Goal: Information Seeking & Learning: Learn about a topic

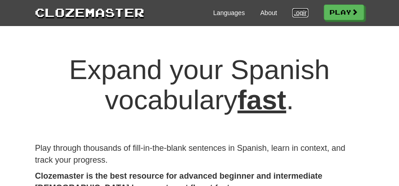
click at [296, 17] on link "Login" at bounding box center [300, 12] width 16 height 9
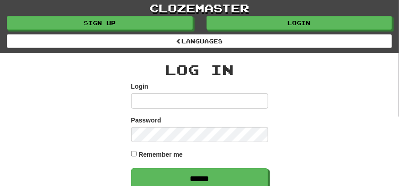
scroll to position [45, 0]
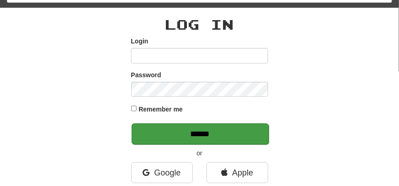
type input "********"
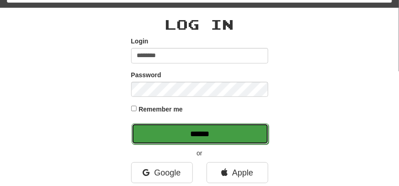
click at [216, 133] on input "******" at bounding box center [200, 133] width 137 height 21
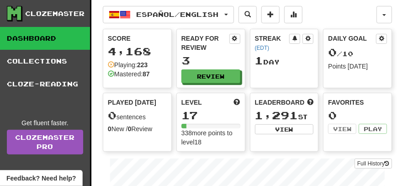
click at [225, 68] on div "Ready for Review 3 Review" at bounding box center [211, 58] width 68 height 58
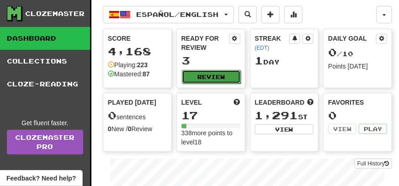
click at [223, 73] on button "Review" at bounding box center [211, 77] width 59 height 14
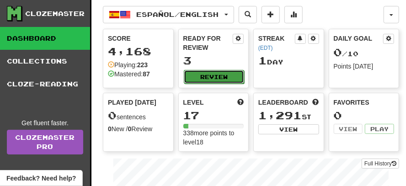
select select "**"
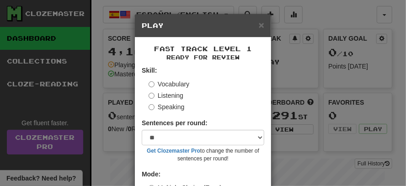
click at [152, 96] on label "Listening" at bounding box center [165, 95] width 35 height 9
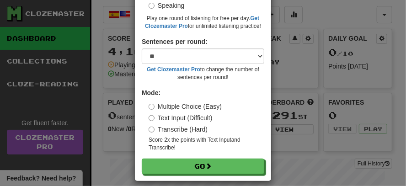
scroll to position [110, 0]
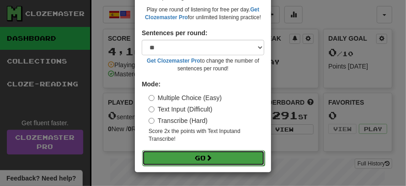
click at [201, 157] on button "Go" at bounding box center [203, 158] width 122 height 16
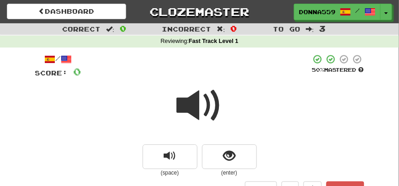
click at [211, 108] on span at bounding box center [200, 106] width 46 height 46
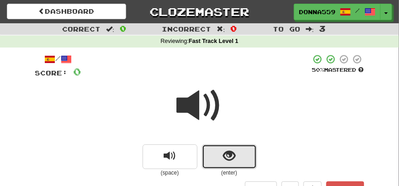
click at [232, 156] on span "show sentence" at bounding box center [229, 156] width 12 height 12
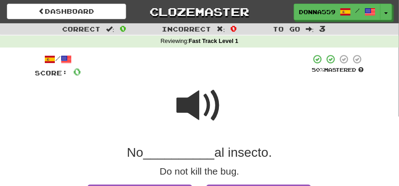
click at [196, 91] on span at bounding box center [200, 106] width 46 height 46
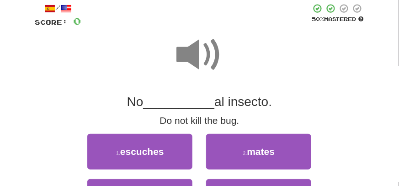
scroll to position [91, 0]
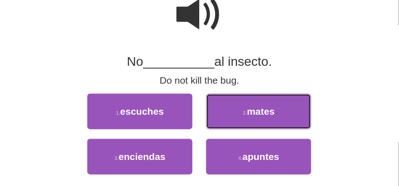
click at [242, 111] on button "2 . mates" at bounding box center [258, 112] width 105 height 36
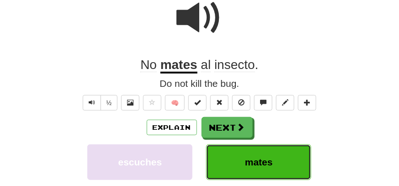
scroll to position [94, 0]
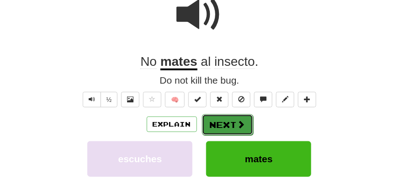
click at [226, 122] on button "Next" at bounding box center [227, 124] width 51 height 21
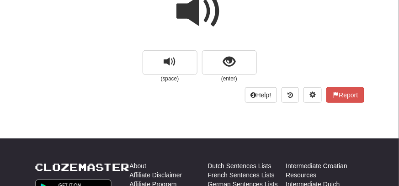
click at [212, 11] on span at bounding box center [200, 12] width 46 height 46
click at [208, 18] on span at bounding box center [200, 12] width 46 height 46
click at [208, 21] on span at bounding box center [200, 12] width 46 height 46
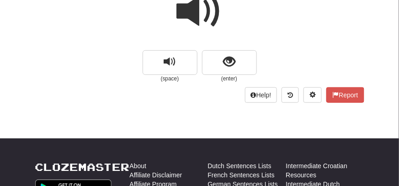
click at [208, 21] on span at bounding box center [200, 12] width 46 height 46
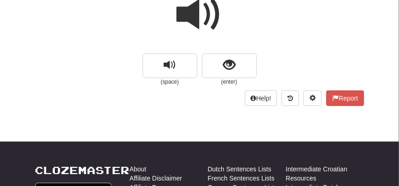
scroll to position [48, 0]
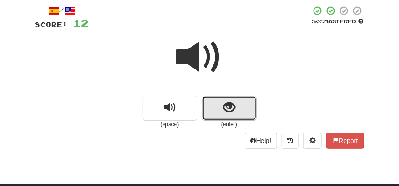
click at [228, 105] on span "show sentence" at bounding box center [229, 107] width 12 height 12
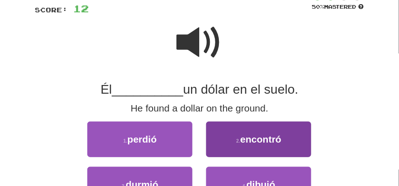
scroll to position [94, 0]
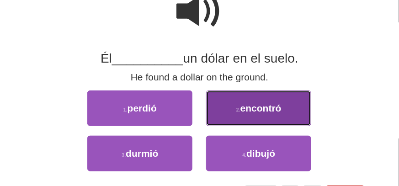
click at [256, 112] on span "encontró" at bounding box center [260, 108] width 41 height 11
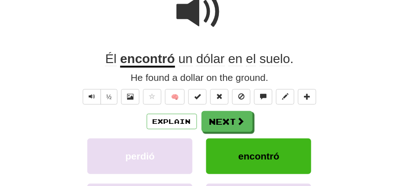
click at [211, 26] on span at bounding box center [200, 12] width 46 height 46
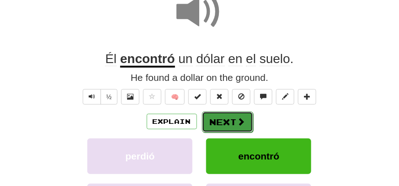
click at [228, 117] on button "Next" at bounding box center [227, 121] width 51 height 21
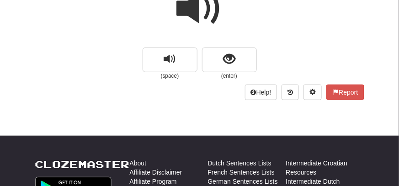
click at [214, 13] on span at bounding box center [200, 9] width 46 height 46
click at [201, 16] on span at bounding box center [200, 9] width 46 height 46
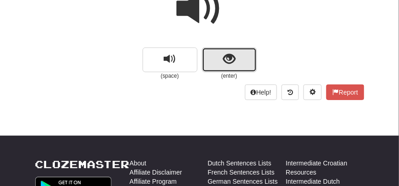
click at [234, 51] on button "show sentence" at bounding box center [229, 60] width 55 height 25
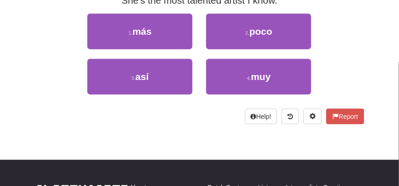
scroll to position [188, 0]
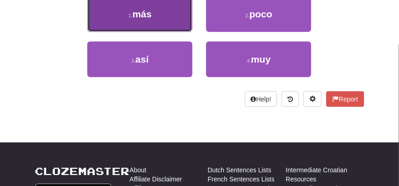
click at [176, 18] on button "1 . más" at bounding box center [139, 14] width 105 height 36
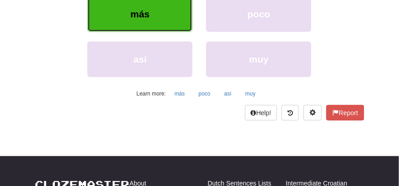
scroll to position [148, 0]
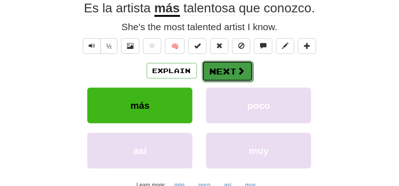
click at [233, 71] on button "Next" at bounding box center [227, 71] width 51 height 21
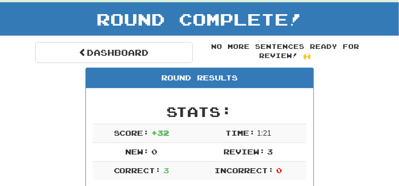
scroll to position [0, 0]
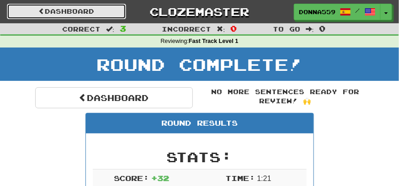
click at [106, 10] on link "Dashboard" at bounding box center [66, 12] width 119 height 16
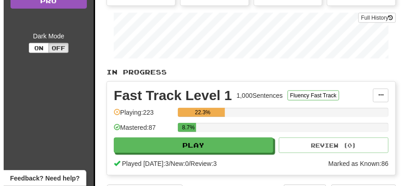
scroll to position [183, 0]
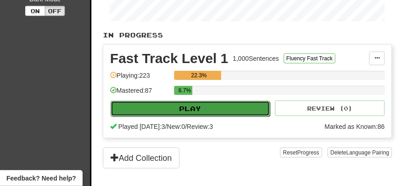
click at [198, 108] on button "Play" at bounding box center [190, 109] width 159 height 16
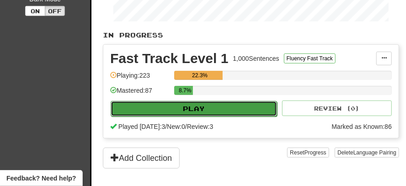
select select "**"
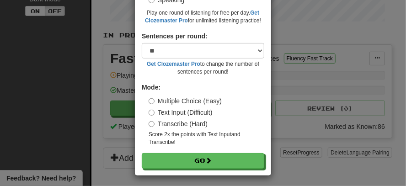
scroll to position [102, 0]
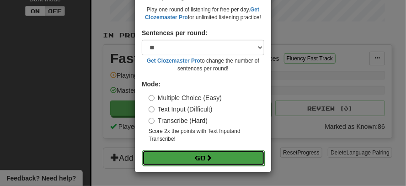
click at [210, 158] on span at bounding box center [209, 157] width 6 height 6
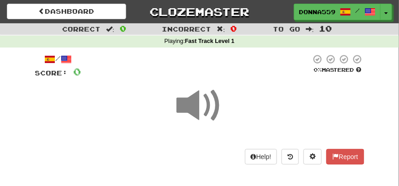
click at [212, 109] on span at bounding box center [200, 106] width 46 height 46
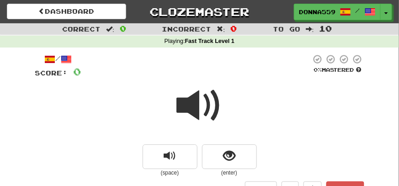
click at [212, 109] on span at bounding box center [200, 106] width 46 height 46
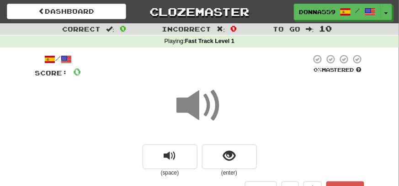
click at [212, 109] on span at bounding box center [200, 106] width 46 height 46
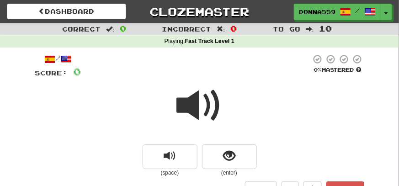
click at [211, 110] on span at bounding box center [200, 106] width 46 height 46
click at [210, 110] on span at bounding box center [200, 106] width 46 height 46
click at [215, 103] on span at bounding box center [200, 106] width 46 height 46
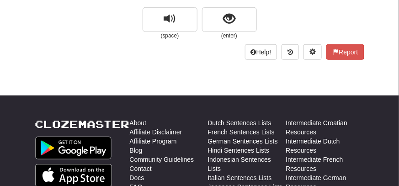
scroll to position [45, 0]
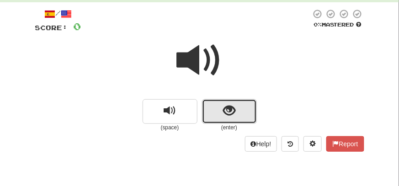
click at [247, 109] on button "show sentence" at bounding box center [229, 111] width 55 height 25
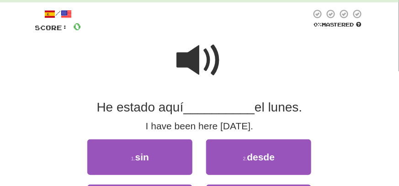
click at [194, 56] on span at bounding box center [200, 60] width 46 height 46
click at [257, 178] on div "2 . desde" at bounding box center [258, 161] width 119 height 45
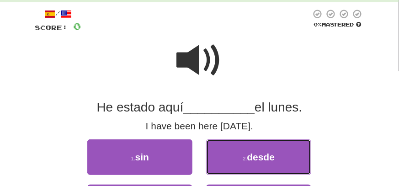
click at [257, 164] on button "2 . desde" at bounding box center [258, 157] width 105 height 36
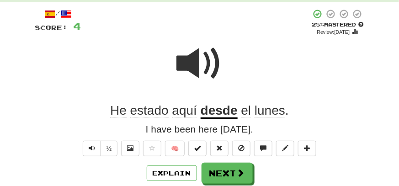
click at [198, 63] on span at bounding box center [200, 64] width 46 height 46
click at [111, 154] on button "½" at bounding box center [109, 149] width 17 height 16
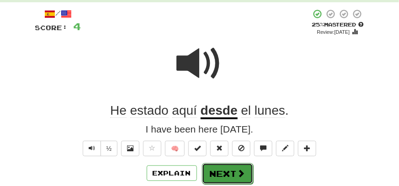
click at [212, 171] on button "Next" at bounding box center [227, 173] width 51 height 21
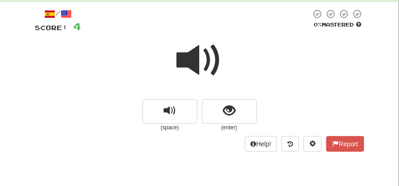
click at [206, 62] on span at bounding box center [200, 60] width 46 height 46
click at [202, 62] on span at bounding box center [200, 60] width 46 height 46
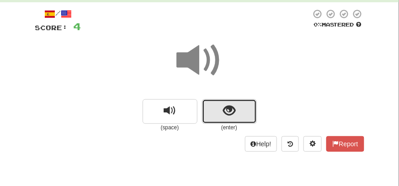
click at [228, 115] on span "show sentence" at bounding box center [229, 111] width 12 height 12
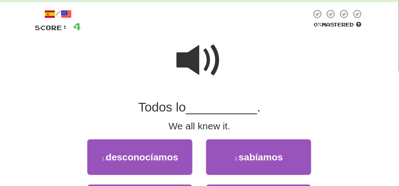
click at [202, 63] on span at bounding box center [200, 60] width 46 height 46
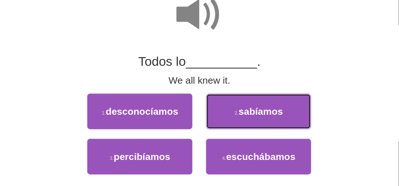
click at [231, 107] on button "2 . sabíamos" at bounding box center [258, 112] width 105 height 36
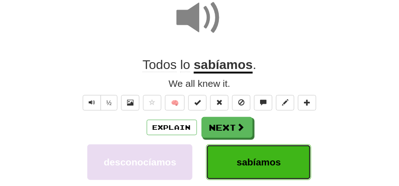
scroll to position [94, 0]
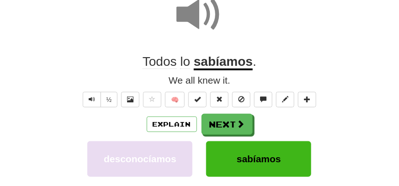
click at [201, 21] on span at bounding box center [200, 15] width 46 height 46
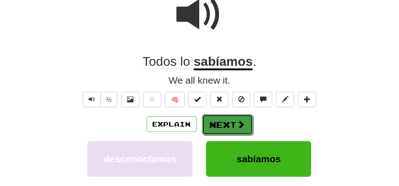
click at [220, 124] on button "Next" at bounding box center [227, 124] width 51 height 21
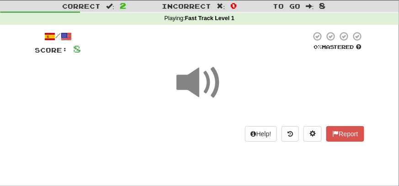
scroll to position [3, 0]
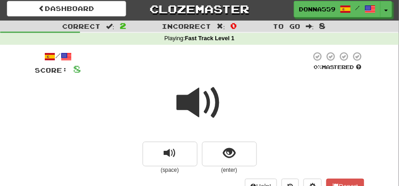
click at [207, 101] on span at bounding box center [200, 103] width 46 height 46
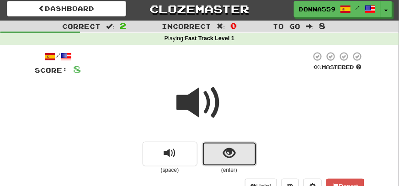
click at [229, 150] on span "show sentence" at bounding box center [229, 153] width 12 height 12
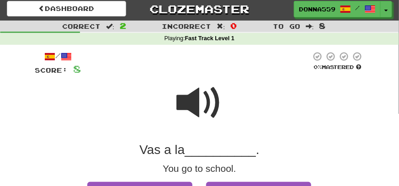
click at [205, 106] on span at bounding box center [200, 103] width 46 height 46
click at [206, 106] on span at bounding box center [200, 103] width 46 height 46
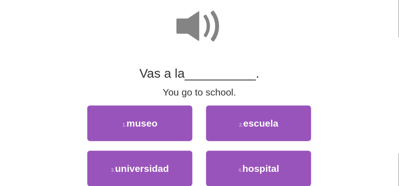
scroll to position [94, 0]
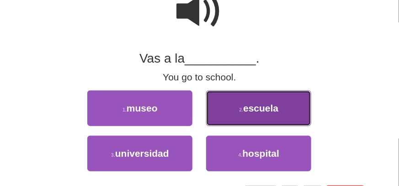
click at [253, 110] on span "escuela" at bounding box center [260, 108] width 35 height 11
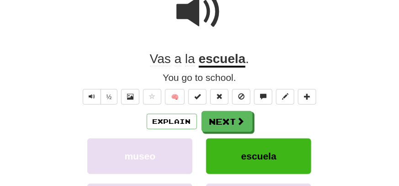
click at [208, 18] on span at bounding box center [200, 12] width 46 height 46
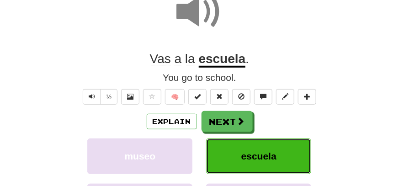
drag, startPoint x: 259, startPoint y: 154, endPoint x: 259, endPoint y: 147, distance: 6.9
click at [259, 154] on span "escuela" at bounding box center [258, 156] width 35 height 11
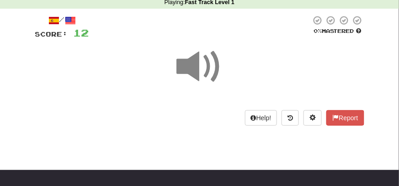
scroll to position [5, 0]
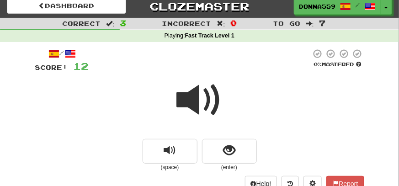
click at [207, 92] on span at bounding box center [200, 100] width 46 height 46
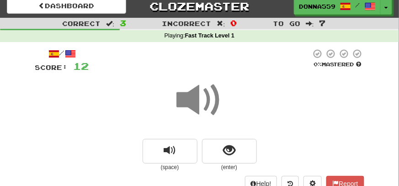
click at [207, 92] on span at bounding box center [200, 100] width 46 height 46
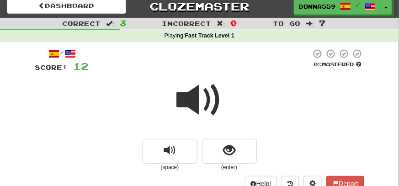
click at [207, 92] on span at bounding box center [200, 100] width 46 height 46
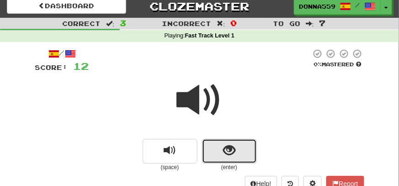
click at [236, 154] on button "show sentence" at bounding box center [229, 151] width 55 height 25
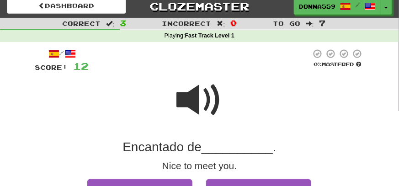
click at [212, 88] on span at bounding box center [200, 100] width 46 height 46
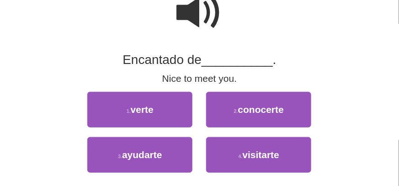
scroll to position [97, 0]
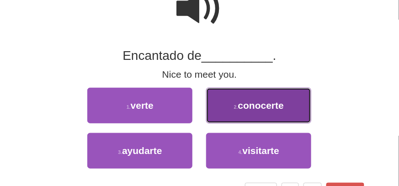
click at [240, 113] on button "2 . conocerte" at bounding box center [258, 106] width 105 height 36
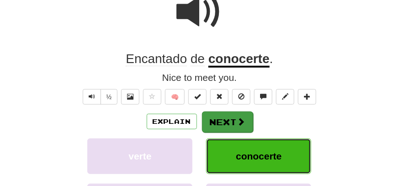
scroll to position [100, 0]
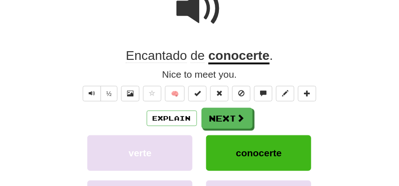
click at [197, 10] on span at bounding box center [200, 9] width 46 height 46
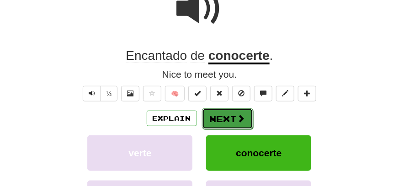
click at [225, 111] on button "Next" at bounding box center [227, 118] width 51 height 21
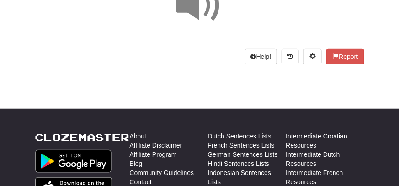
scroll to position [54, 0]
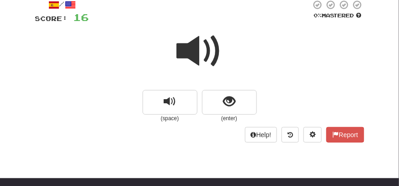
click at [200, 61] on span at bounding box center [200, 51] width 46 height 46
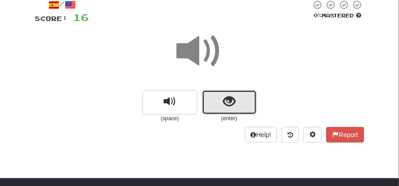
click at [236, 103] on button "show sentence" at bounding box center [229, 102] width 55 height 25
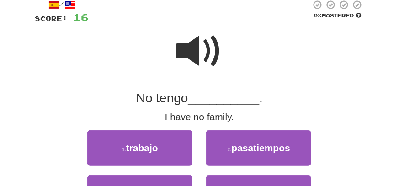
click at [200, 43] on span at bounding box center [200, 51] width 46 height 46
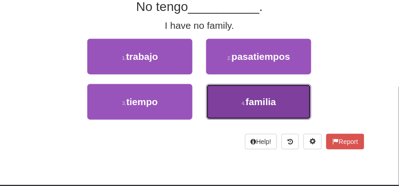
click at [252, 110] on button "4 . familia" at bounding box center [258, 102] width 105 height 36
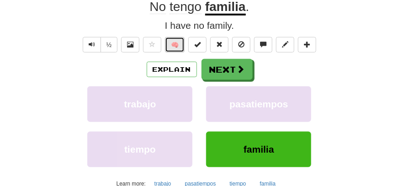
click at [176, 49] on button "🧠" at bounding box center [175, 45] width 20 height 16
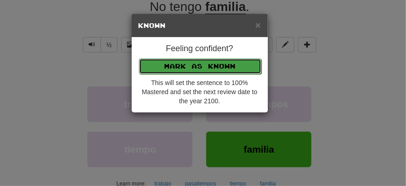
click at [205, 68] on button "Mark as Known" at bounding box center [200, 66] width 122 height 16
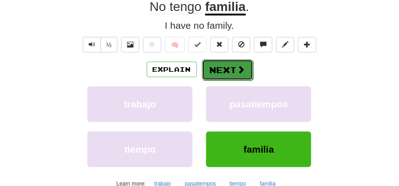
click at [228, 73] on button "Next" at bounding box center [227, 69] width 51 height 21
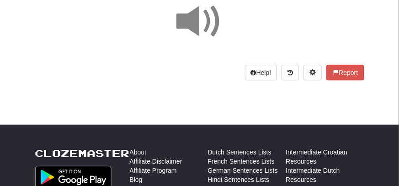
scroll to position [57, 0]
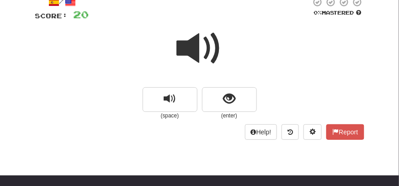
click at [199, 55] on span at bounding box center [200, 49] width 46 height 46
click at [199, 52] on span at bounding box center [200, 49] width 46 height 46
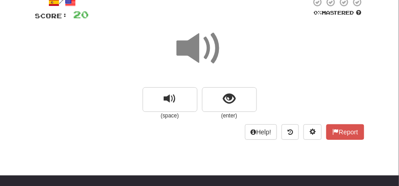
click at [199, 49] on span at bounding box center [200, 49] width 46 height 46
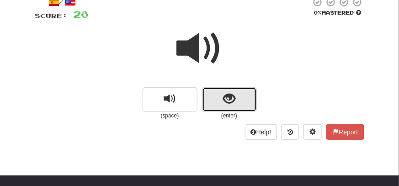
click at [227, 94] on span "show sentence" at bounding box center [229, 99] width 12 height 12
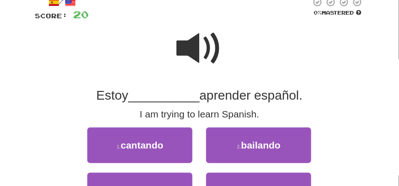
click at [213, 35] on span at bounding box center [200, 49] width 46 height 46
click at [205, 34] on span at bounding box center [200, 49] width 46 height 46
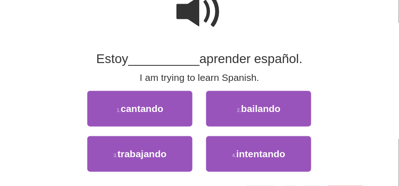
scroll to position [103, 0]
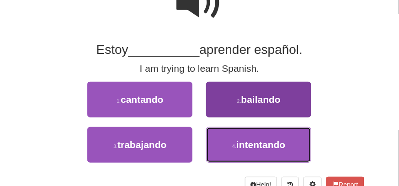
click at [260, 145] on span "intentando" at bounding box center [260, 144] width 49 height 11
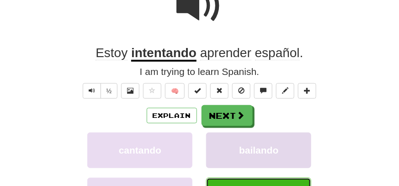
scroll to position [106, 0]
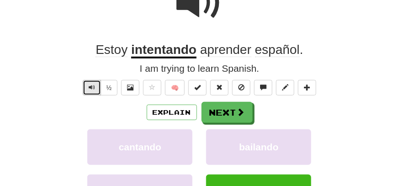
click at [94, 82] on button "Text-to-speech controls" at bounding box center [92, 88] width 18 height 16
click at [84, 92] on button "Text-to-speech controls" at bounding box center [92, 88] width 18 height 16
click at [80, 98] on div "/ Score: 24 + 4 25 % Mastered Review: 2025-08-16 Estoy intentando aprender espa…" at bounding box center [199, 101] width 329 height 306
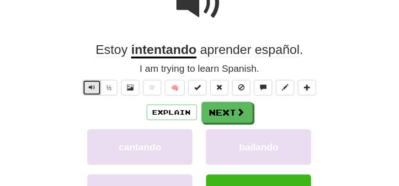
click at [86, 85] on button "Text-to-speech controls" at bounding box center [92, 88] width 18 height 16
click at [196, 11] on span at bounding box center [200, 3] width 46 height 46
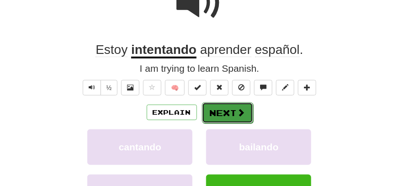
click at [236, 114] on button "Next" at bounding box center [227, 112] width 51 height 21
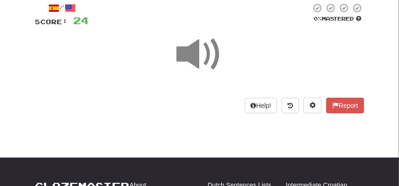
scroll to position [15, 0]
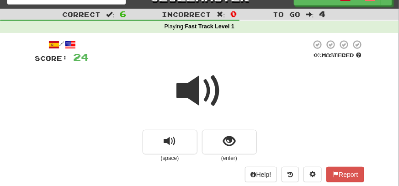
click at [205, 97] on span at bounding box center [200, 91] width 46 height 46
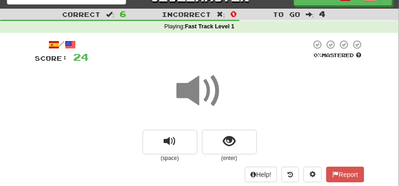
click at [205, 97] on span at bounding box center [200, 91] width 46 height 46
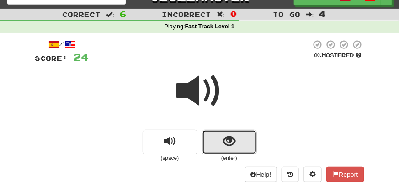
click at [247, 138] on button "show sentence" at bounding box center [229, 142] width 55 height 25
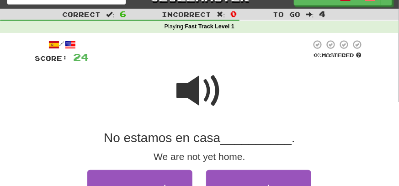
click at [214, 84] on span at bounding box center [200, 91] width 46 height 46
click at [215, 92] on span at bounding box center [200, 91] width 46 height 46
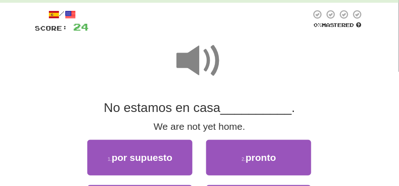
scroll to position [106, 0]
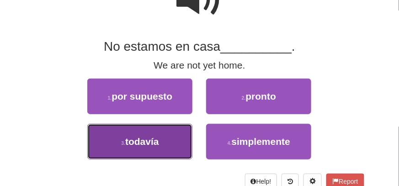
click at [147, 148] on button "3 . todavía" at bounding box center [139, 142] width 105 height 36
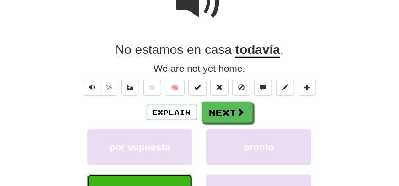
scroll to position [109, 0]
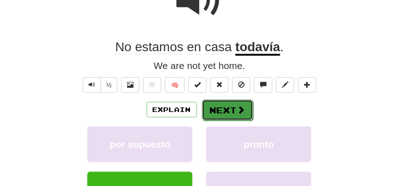
click at [217, 113] on button "Next" at bounding box center [227, 110] width 51 height 21
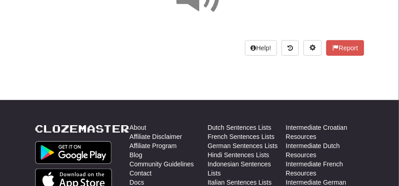
scroll to position [17, 0]
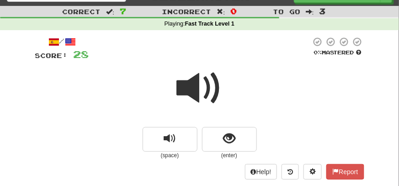
click at [207, 89] on span at bounding box center [200, 88] width 46 height 46
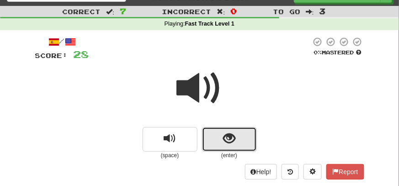
click at [229, 140] on span "show sentence" at bounding box center [229, 138] width 12 height 12
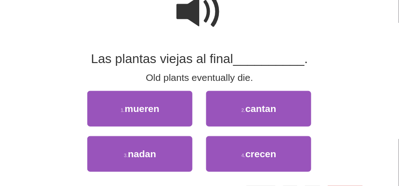
scroll to position [154, 0]
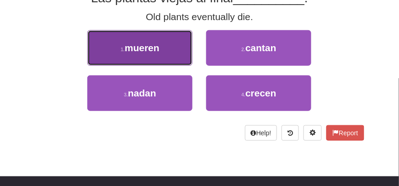
click at [161, 57] on button "1 . mueren" at bounding box center [139, 48] width 105 height 36
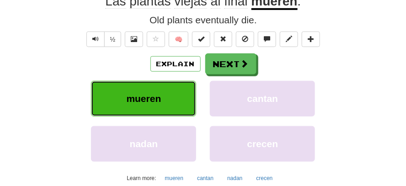
scroll to position [158, 0]
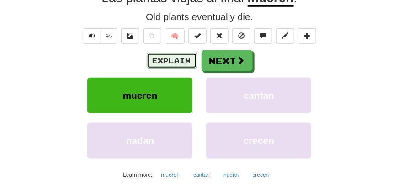
click at [181, 64] on button "Explain" at bounding box center [172, 61] width 50 height 16
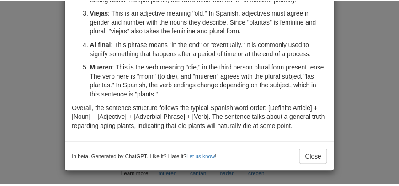
scroll to position [0, 0]
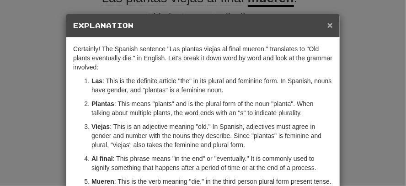
click at [327, 24] on span "×" at bounding box center [329, 25] width 5 height 11
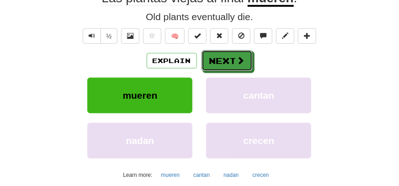
click at [223, 59] on button "Next" at bounding box center [226, 60] width 51 height 21
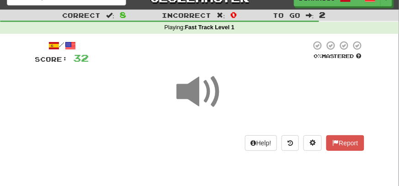
scroll to position [45, 0]
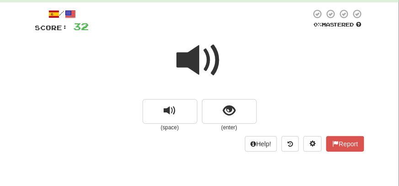
click at [196, 53] on span at bounding box center [200, 60] width 46 height 46
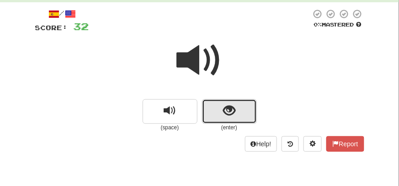
click at [229, 114] on span "show sentence" at bounding box center [229, 111] width 12 height 12
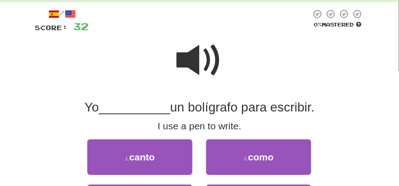
click at [208, 63] on span at bounding box center [200, 60] width 46 height 46
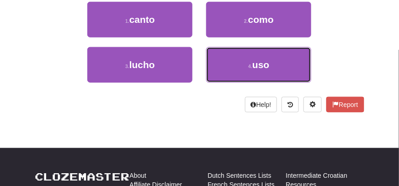
click at [283, 69] on button "4 . uso" at bounding box center [258, 65] width 105 height 36
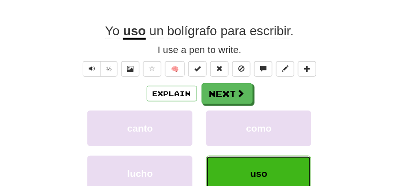
scroll to position [69, 0]
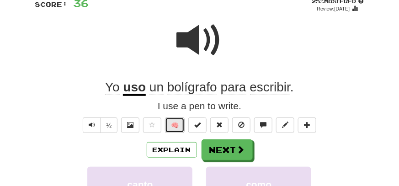
click at [179, 128] on button "🧠" at bounding box center [175, 125] width 20 height 16
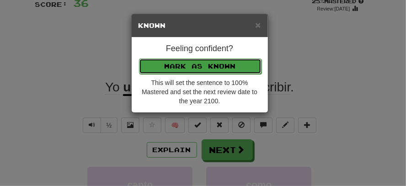
click at [205, 64] on button "Mark as Known" at bounding box center [200, 66] width 122 height 16
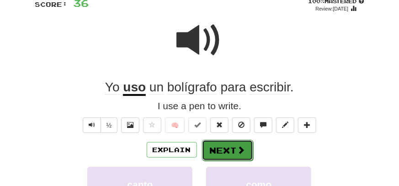
click at [224, 142] on button "Next" at bounding box center [227, 150] width 51 height 21
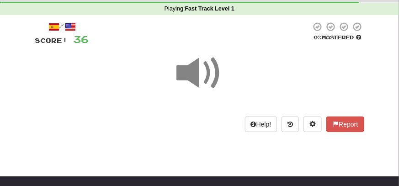
scroll to position [23, 0]
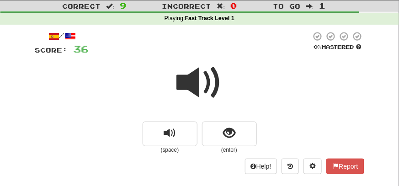
click at [200, 81] on span at bounding box center [200, 83] width 46 height 46
click at [200, 82] on span at bounding box center [200, 83] width 46 height 46
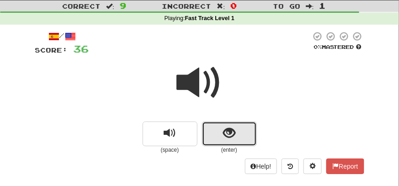
click at [232, 131] on span "show sentence" at bounding box center [229, 133] width 12 height 12
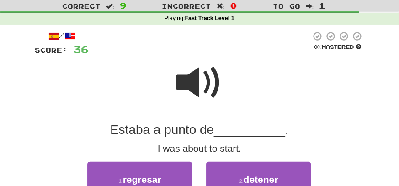
click at [198, 87] on span at bounding box center [200, 83] width 46 height 46
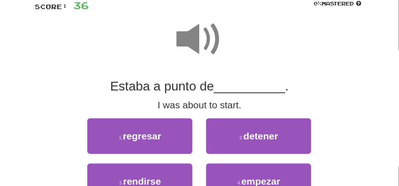
scroll to position [114, 0]
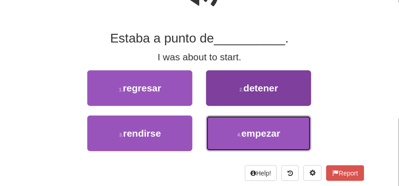
click at [249, 141] on button "4 . empezar" at bounding box center [258, 134] width 105 height 36
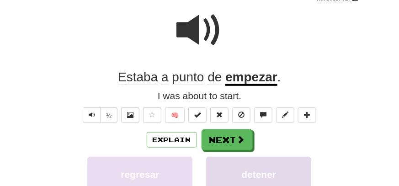
scroll to position [71, 0]
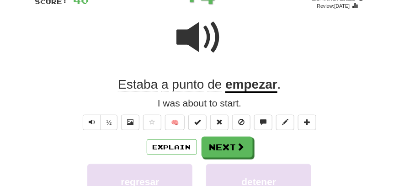
click at [204, 49] on span at bounding box center [200, 38] width 46 height 46
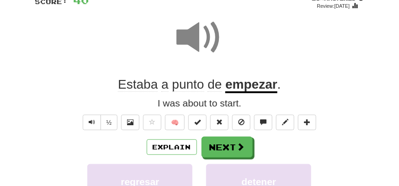
click at [207, 48] on span at bounding box center [200, 38] width 46 height 46
click at [204, 47] on span at bounding box center [200, 38] width 46 height 46
click at [203, 47] on span at bounding box center [200, 38] width 46 height 46
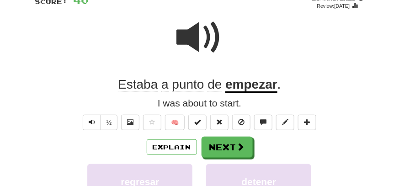
click at [197, 50] on span at bounding box center [200, 38] width 46 height 46
click at [207, 31] on span at bounding box center [200, 38] width 46 height 46
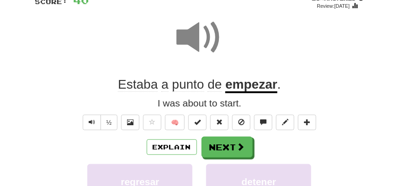
click at [207, 31] on span at bounding box center [200, 38] width 46 height 46
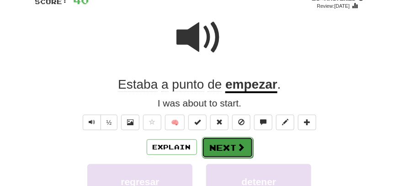
click at [232, 148] on button "Next" at bounding box center [227, 147] width 51 height 21
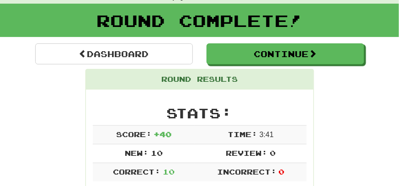
scroll to position [0, 0]
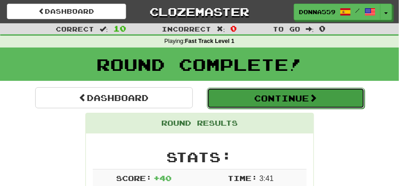
click at [290, 102] on button "Continue" at bounding box center [286, 98] width 158 height 21
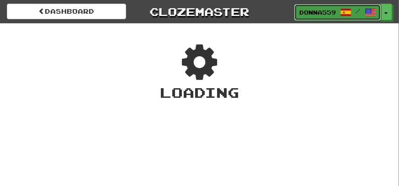
click at [332, 11] on span "Donna559" at bounding box center [317, 12] width 37 height 8
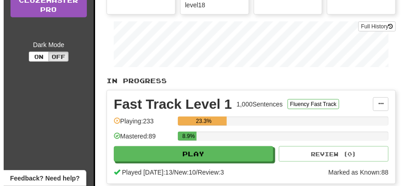
scroll to position [183, 0]
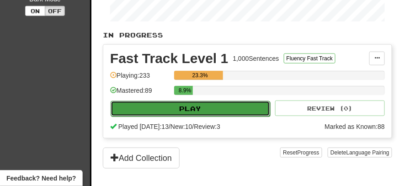
click at [266, 115] on button "Play" at bounding box center [190, 109] width 159 height 16
select select "**"
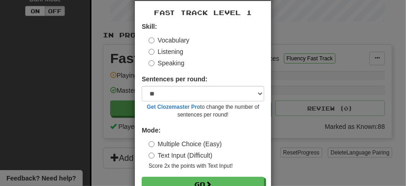
scroll to position [45, 0]
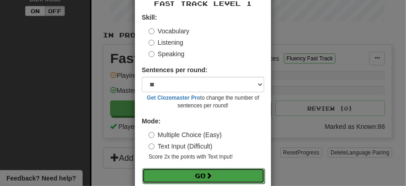
click at [199, 172] on button "Go" at bounding box center [203, 176] width 122 height 16
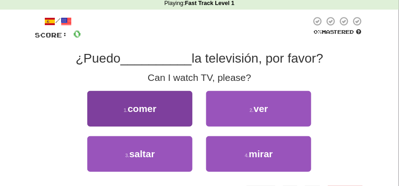
scroll to position [45, 0]
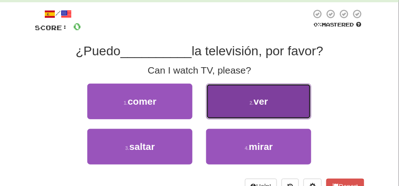
click at [257, 102] on span "ver" at bounding box center [261, 101] width 15 height 11
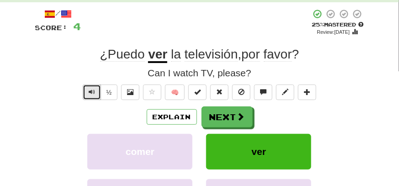
click at [90, 93] on span "Text-to-speech controls" at bounding box center [92, 92] width 6 height 6
click at [182, 91] on button "🧠" at bounding box center [175, 93] width 20 height 16
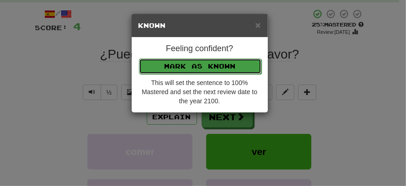
click at [188, 71] on button "Mark as Known" at bounding box center [200, 66] width 122 height 16
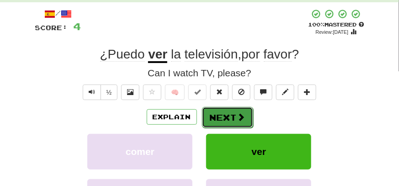
click at [229, 115] on button "Next" at bounding box center [227, 117] width 51 height 21
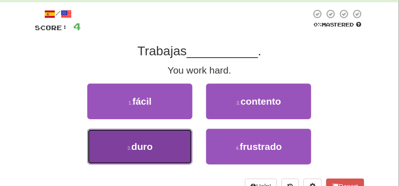
click at [157, 150] on button "3 . duro" at bounding box center [139, 147] width 105 height 36
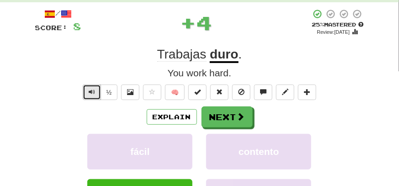
click at [87, 89] on button "Text-to-speech controls" at bounding box center [92, 93] width 18 height 16
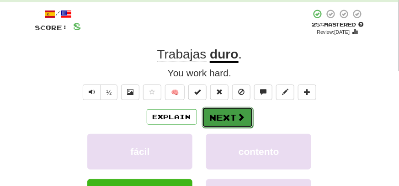
click at [230, 124] on button "Next" at bounding box center [227, 117] width 51 height 21
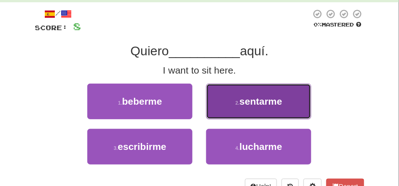
click at [240, 111] on button "2 . sentarme" at bounding box center [258, 102] width 105 height 36
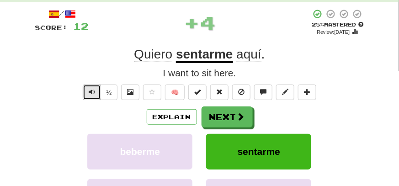
click at [88, 98] on button "Text-to-speech controls" at bounding box center [92, 93] width 18 height 16
click at [98, 90] on button "Text-to-speech controls" at bounding box center [92, 93] width 18 height 16
click at [94, 90] on span "Text-to-speech controls" at bounding box center [92, 92] width 6 height 6
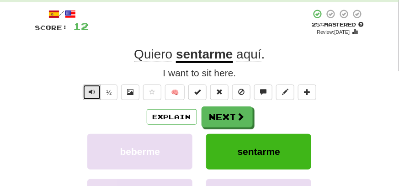
click at [94, 90] on span "Text-to-speech controls" at bounding box center [92, 92] width 6 height 6
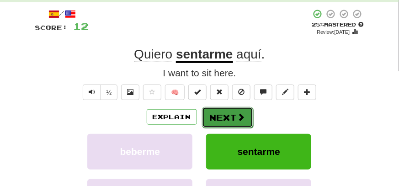
click at [217, 118] on button "Next" at bounding box center [227, 117] width 51 height 21
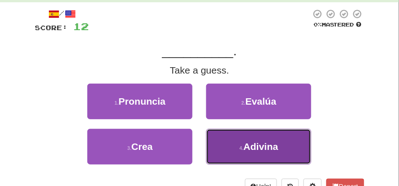
click at [212, 140] on button "4 . Adivina" at bounding box center [258, 147] width 105 height 36
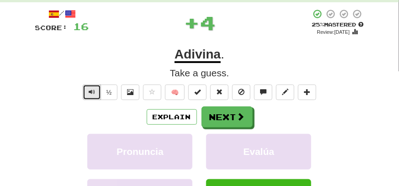
click at [90, 95] on span "Text-to-speech controls" at bounding box center [92, 92] width 6 height 6
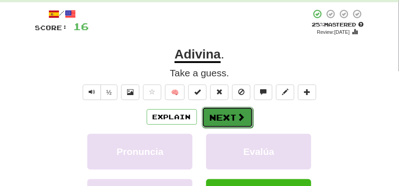
click at [231, 115] on button "Next" at bounding box center [227, 117] width 51 height 21
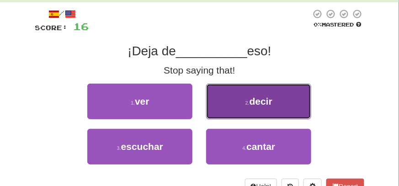
click at [239, 101] on button "2 . decir" at bounding box center [258, 102] width 105 height 36
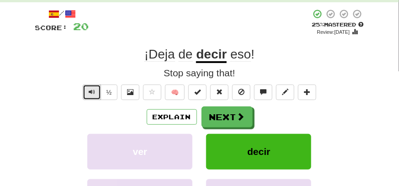
click at [89, 94] on span "Text-to-speech controls" at bounding box center [92, 92] width 6 height 6
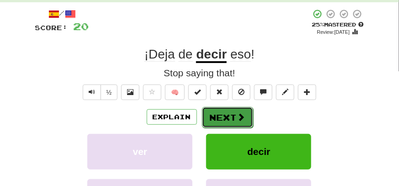
click at [230, 117] on button "Next" at bounding box center [227, 117] width 51 height 21
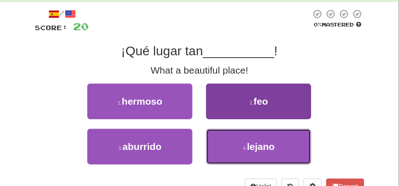
click at [269, 145] on span "lejano" at bounding box center [261, 146] width 28 height 11
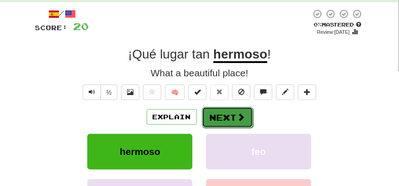
click at [242, 113] on span at bounding box center [241, 117] width 8 height 8
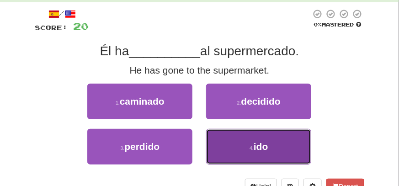
click at [242, 139] on button "4 . ido" at bounding box center [258, 147] width 105 height 36
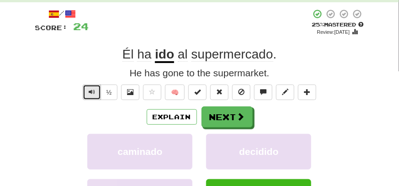
click at [89, 93] on span "Text-to-speech controls" at bounding box center [92, 92] width 6 height 6
click at [90, 94] on span "Text-to-speech controls" at bounding box center [92, 92] width 6 height 6
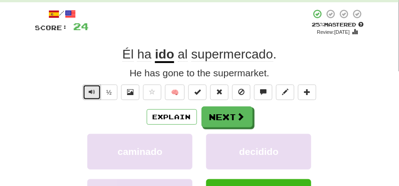
click at [90, 94] on span "Text-to-speech controls" at bounding box center [92, 92] width 6 height 6
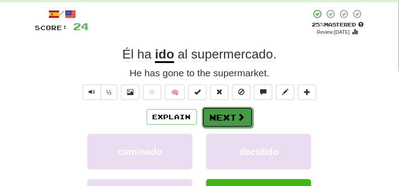
click at [231, 111] on button "Next" at bounding box center [227, 117] width 51 height 21
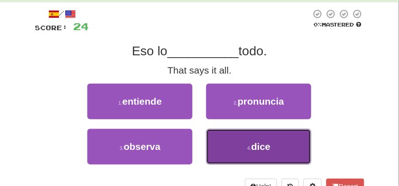
click at [246, 133] on button "4 . dice" at bounding box center [258, 147] width 105 height 36
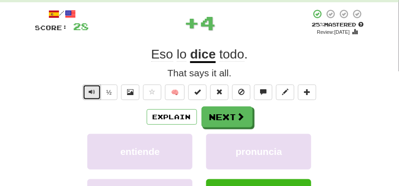
click at [93, 90] on span "Text-to-speech controls" at bounding box center [92, 92] width 6 height 6
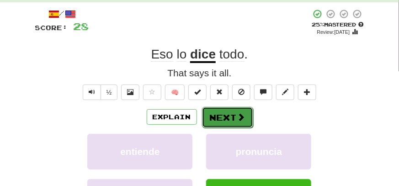
click at [224, 120] on button "Next" at bounding box center [227, 117] width 51 height 21
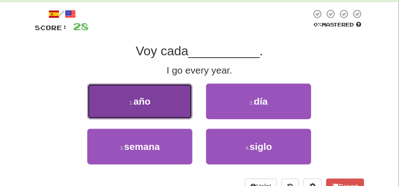
click at [160, 108] on button "1 . año" at bounding box center [139, 102] width 105 height 36
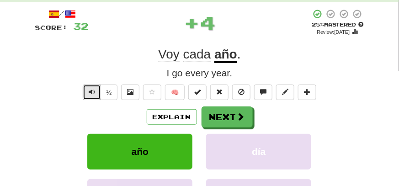
click at [94, 92] on span "Text-to-speech controls" at bounding box center [92, 92] width 6 height 6
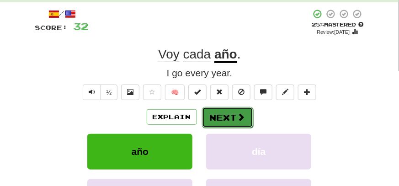
click at [236, 117] on button "Next" at bounding box center [227, 117] width 51 height 21
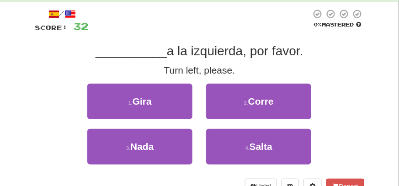
click at [195, 111] on div "1 . Gira" at bounding box center [139, 106] width 119 height 45
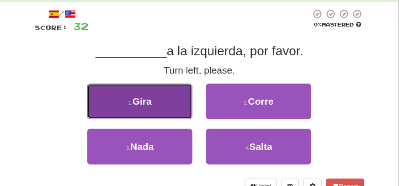
click at [182, 117] on button "1 . Gira" at bounding box center [139, 102] width 105 height 36
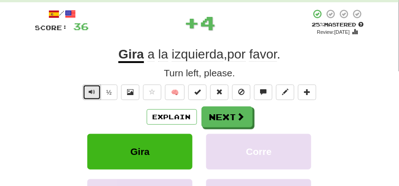
click at [93, 92] on span "Text-to-speech controls" at bounding box center [92, 92] width 6 height 6
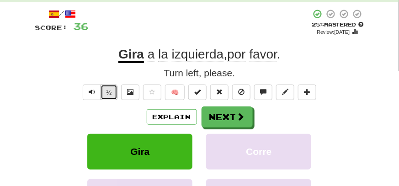
click at [110, 94] on button "½" at bounding box center [109, 93] width 17 height 16
click at [196, 55] on span "izquierda" at bounding box center [198, 54] width 52 height 15
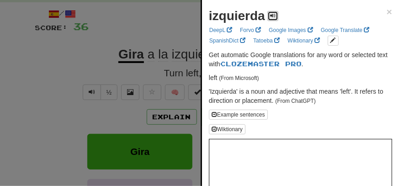
click at [273, 15] on span at bounding box center [272, 15] width 5 height 5
click at [273, 16] on span at bounding box center [272, 15] width 5 height 5
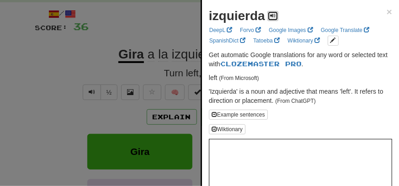
click at [273, 16] on span at bounding box center [272, 15] width 5 height 5
click at [151, 28] on div at bounding box center [199, 93] width 399 height 186
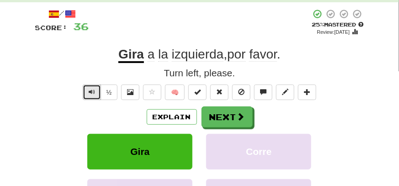
click at [89, 94] on span "Text-to-speech controls" at bounding box center [92, 92] width 6 height 6
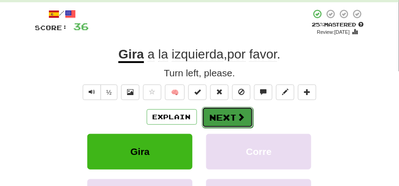
click at [229, 115] on button "Next" at bounding box center [227, 117] width 51 height 21
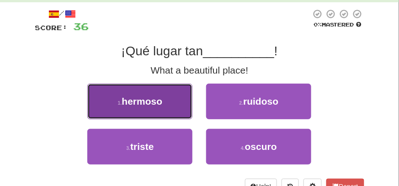
click at [150, 107] on button "1 . hermoso" at bounding box center [139, 102] width 105 height 36
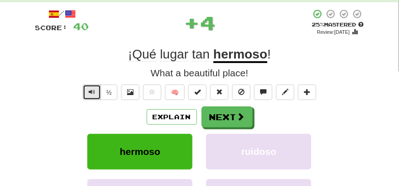
click at [92, 91] on span "Text-to-speech controls" at bounding box center [92, 92] width 6 height 6
click at [93, 91] on span "Text-to-speech controls" at bounding box center [92, 92] width 6 height 6
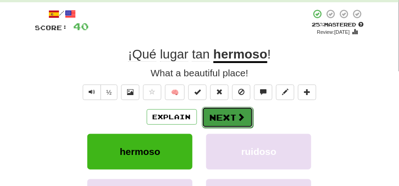
click at [222, 116] on button "Next" at bounding box center [227, 117] width 51 height 21
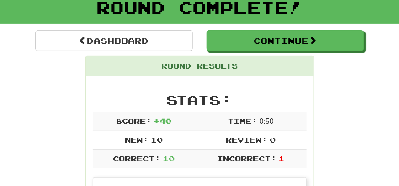
scroll to position [0, 0]
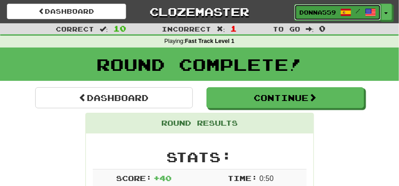
click at [345, 5] on link "Donna559 /" at bounding box center [337, 12] width 87 height 16
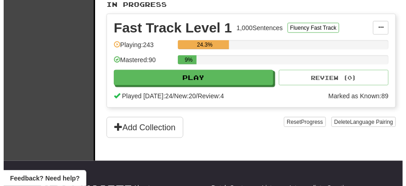
scroll to position [228, 0]
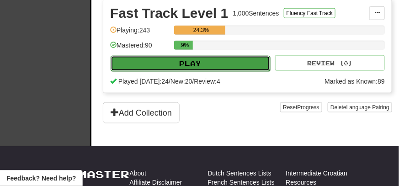
click at [206, 65] on button "Play" at bounding box center [190, 64] width 159 height 16
select select "**"
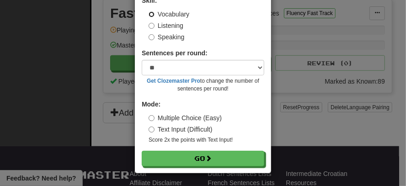
scroll to position [63, 0]
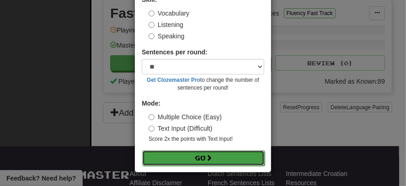
click at [192, 157] on button "Go" at bounding box center [203, 158] width 122 height 16
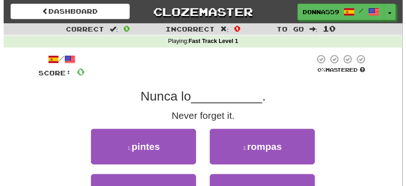
scroll to position [45, 0]
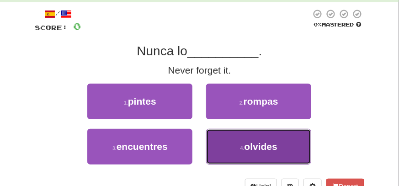
click at [248, 131] on button "4 . olvides" at bounding box center [258, 147] width 105 height 36
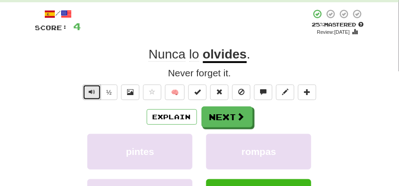
click at [92, 91] on span "Text-to-speech controls" at bounding box center [92, 92] width 6 height 6
click at [93, 93] on span "Text-to-speech controls" at bounding box center [92, 92] width 6 height 6
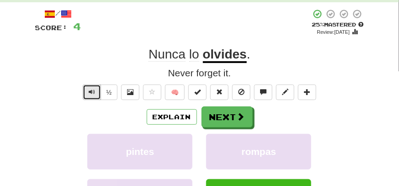
click at [93, 93] on span "Text-to-speech controls" at bounding box center [92, 92] width 6 height 6
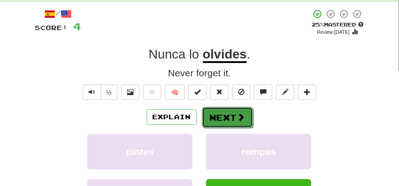
click at [233, 113] on button "Next" at bounding box center [227, 117] width 51 height 21
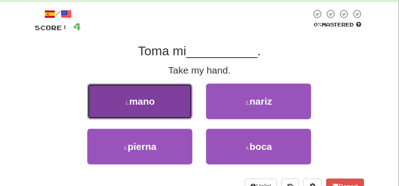
click at [146, 110] on button "1 . mano" at bounding box center [139, 102] width 105 height 36
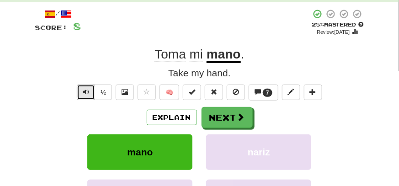
click at [87, 96] on button "Text-to-speech controls" at bounding box center [86, 93] width 18 height 16
click at [165, 95] on button "🧠" at bounding box center [169, 93] width 20 height 16
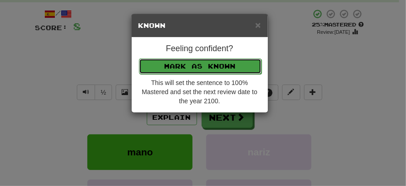
click at [178, 68] on button "Mark as Known" at bounding box center [200, 66] width 122 height 16
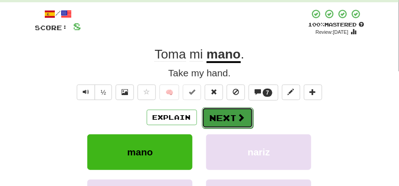
click at [238, 114] on span at bounding box center [241, 117] width 8 height 8
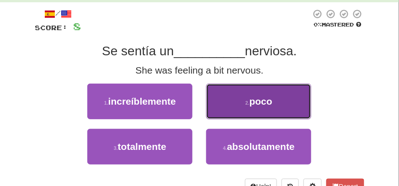
click at [217, 106] on button "2 . poco" at bounding box center [258, 102] width 105 height 36
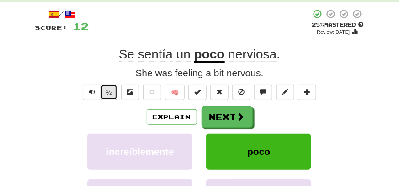
click at [112, 91] on button "½" at bounding box center [109, 93] width 17 height 16
click at [93, 93] on span "Text-to-speech controls" at bounding box center [92, 92] width 6 height 6
click at [91, 94] on span "Text-to-speech controls" at bounding box center [92, 92] width 6 height 6
click at [237, 54] on span "nerviosa" at bounding box center [252, 54] width 48 height 15
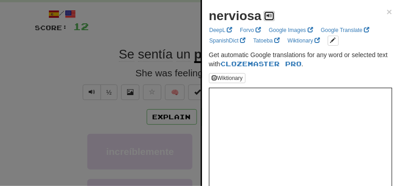
click at [271, 16] on span at bounding box center [268, 15] width 5 height 5
click at [267, 19] on button at bounding box center [269, 16] width 11 height 10
click at [267, 18] on span at bounding box center [268, 15] width 5 height 5
click at [147, 38] on div at bounding box center [199, 93] width 399 height 186
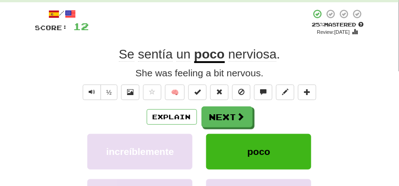
click at [176, 59] on span "sentía" at bounding box center [183, 54] width 14 height 15
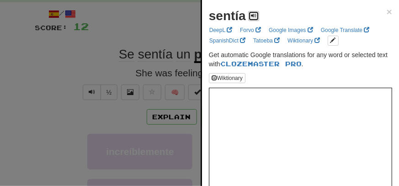
click at [252, 16] on span at bounding box center [253, 15] width 5 height 5
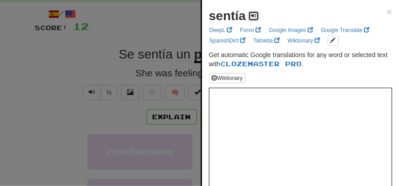
click at [252, 17] on span at bounding box center [253, 15] width 5 height 5
click at [118, 35] on div at bounding box center [199, 93] width 399 height 186
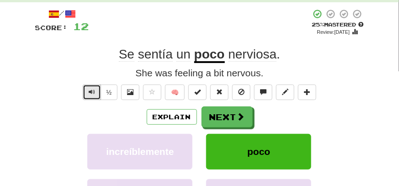
click at [95, 92] on button "Text-to-speech controls" at bounding box center [92, 93] width 18 height 16
click at [91, 91] on span "Text-to-speech controls" at bounding box center [92, 92] width 6 height 6
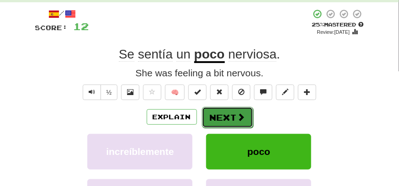
click at [222, 110] on button "Next" at bounding box center [227, 117] width 51 height 21
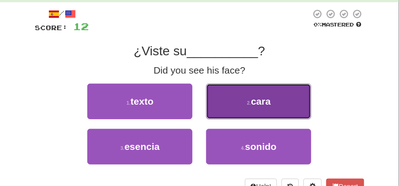
click at [240, 98] on button "2 . cara" at bounding box center [258, 102] width 105 height 36
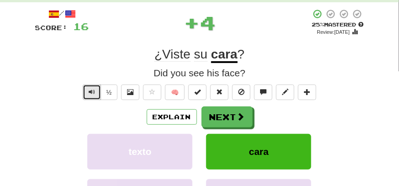
click at [92, 90] on span "Text-to-speech controls" at bounding box center [92, 92] width 6 height 6
click at [91, 91] on span "Text-to-speech controls" at bounding box center [92, 92] width 6 height 6
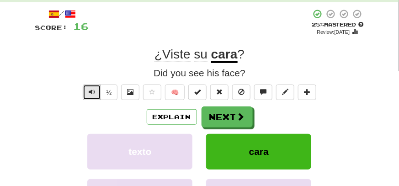
click at [91, 92] on span "Text-to-speech controls" at bounding box center [92, 92] width 6 height 6
click at [92, 94] on span "Text-to-speech controls" at bounding box center [92, 92] width 6 height 6
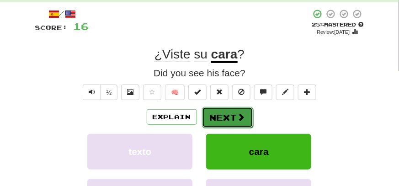
click at [224, 117] on button "Next" at bounding box center [227, 117] width 51 height 21
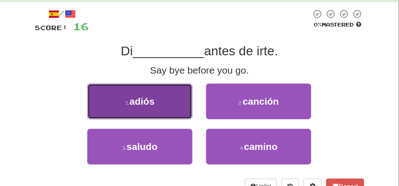
click at [169, 105] on button "1 . adiós" at bounding box center [139, 102] width 105 height 36
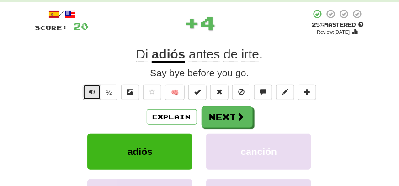
click at [90, 93] on span "Text-to-speech controls" at bounding box center [92, 92] width 6 height 6
click at [90, 94] on span "Text-to-speech controls" at bounding box center [92, 92] width 6 height 6
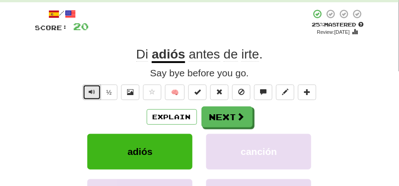
click at [90, 95] on span "Text-to-speech controls" at bounding box center [92, 92] width 6 height 6
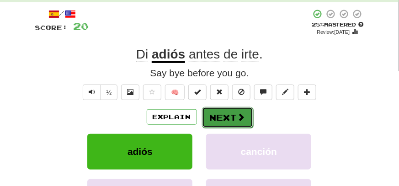
click at [224, 115] on button "Next" at bounding box center [227, 117] width 51 height 21
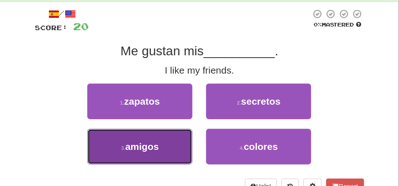
click at [169, 148] on button "3 . amigos" at bounding box center [139, 147] width 105 height 36
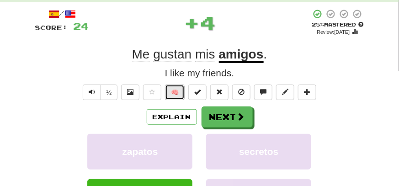
click at [169, 90] on button "🧠" at bounding box center [175, 93] width 20 height 16
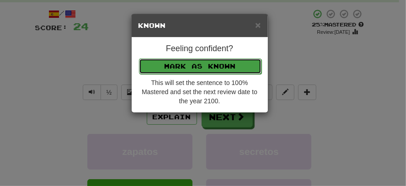
click at [176, 63] on button "Mark as Known" at bounding box center [200, 66] width 122 height 16
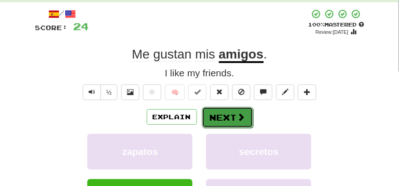
click at [232, 111] on button "Next" at bounding box center [227, 117] width 51 height 21
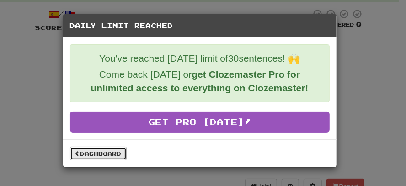
click at [97, 153] on link "Dashboard" at bounding box center [98, 154] width 57 height 14
